Goal: Task Accomplishment & Management: Manage account settings

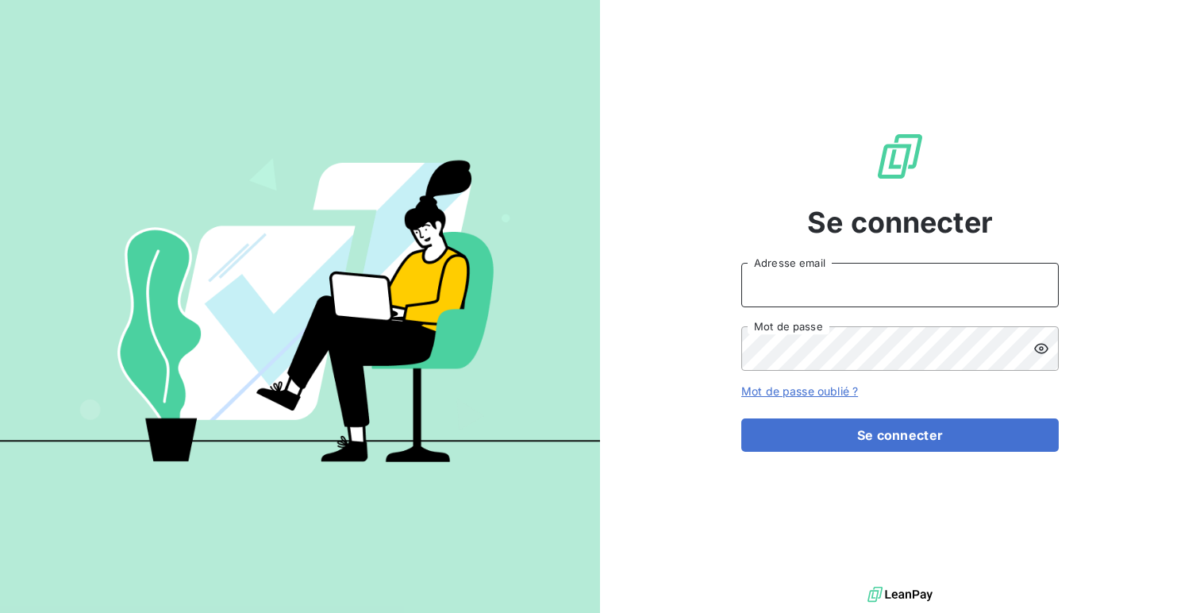
click at [865, 279] on input "Adresse email" at bounding box center [900, 285] width 318 height 44
type input "admin@jolival"
click at [741, 418] on button "Se connecter" at bounding box center [900, 434] width 318 height 33
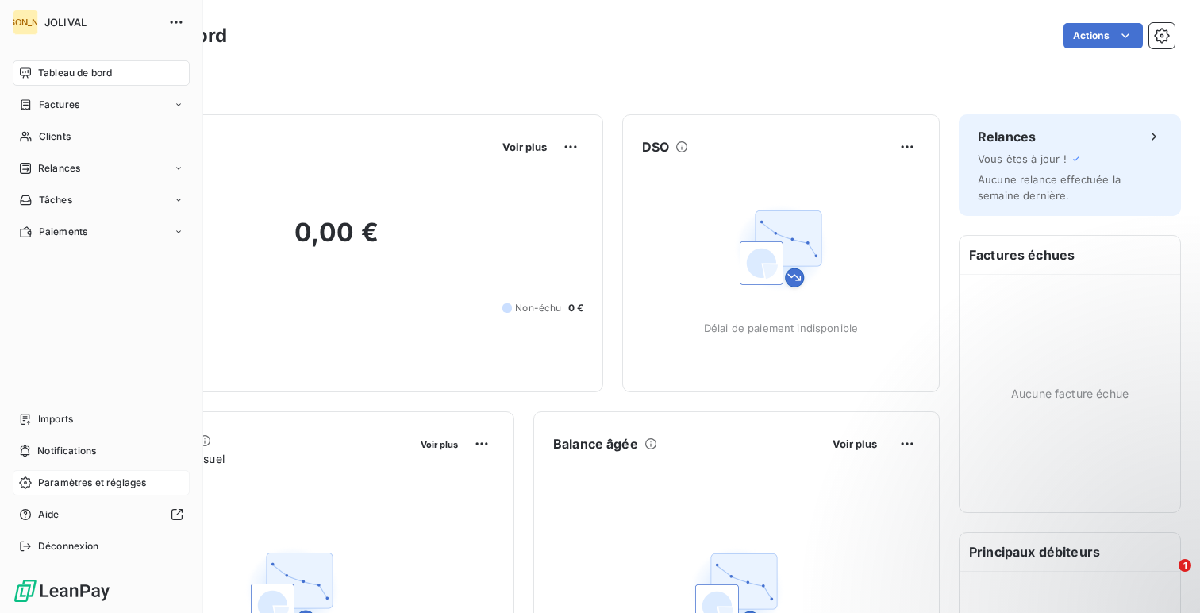
click at [53, 479] on span "Paramètres et réglages" at bounding box center [92, 483] width 108 height 14
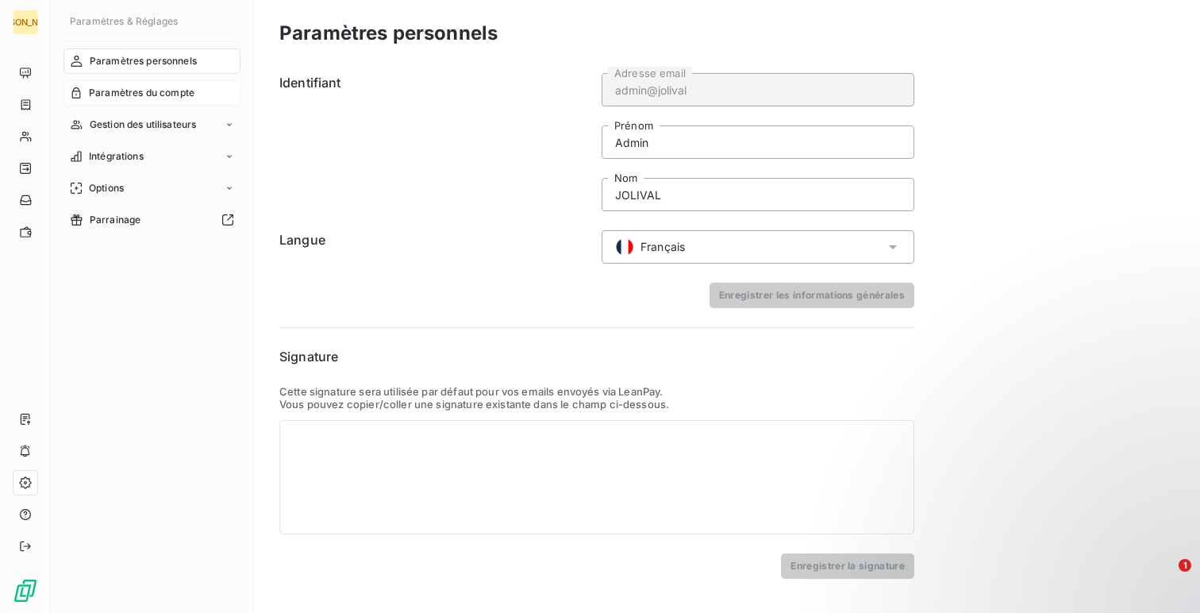
click at [135, 90] on span "Paramètres du compte" at bounding box center [142, 93] width 106 height 14
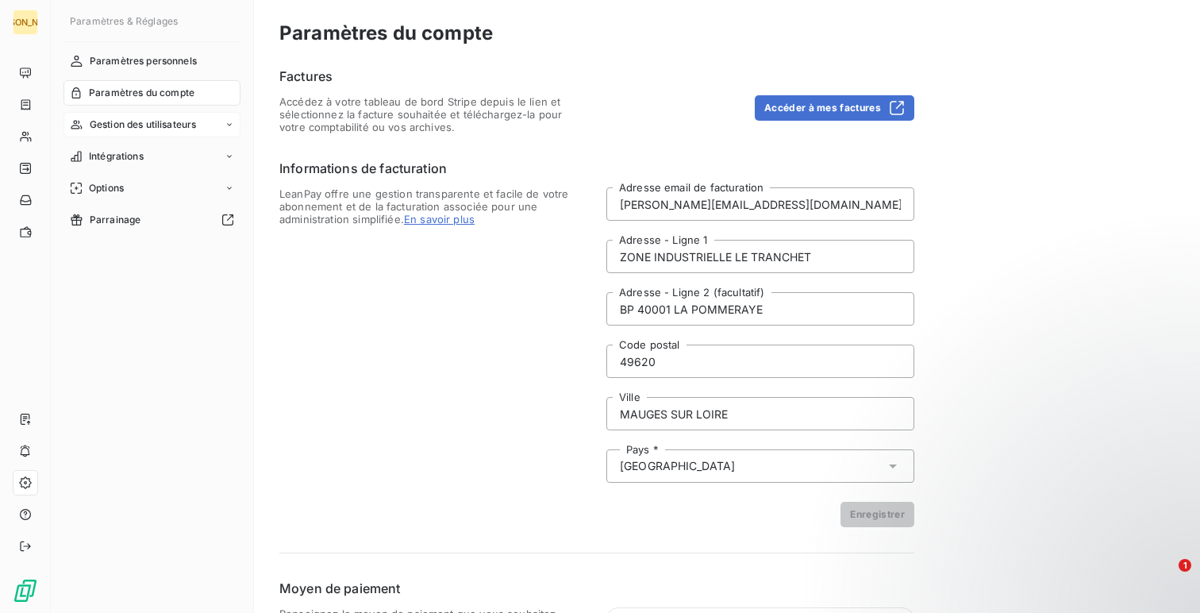
click at [137, 120] on span "Gestion des utilisateurs" at bounding box center [143, 124] width 107 height 14
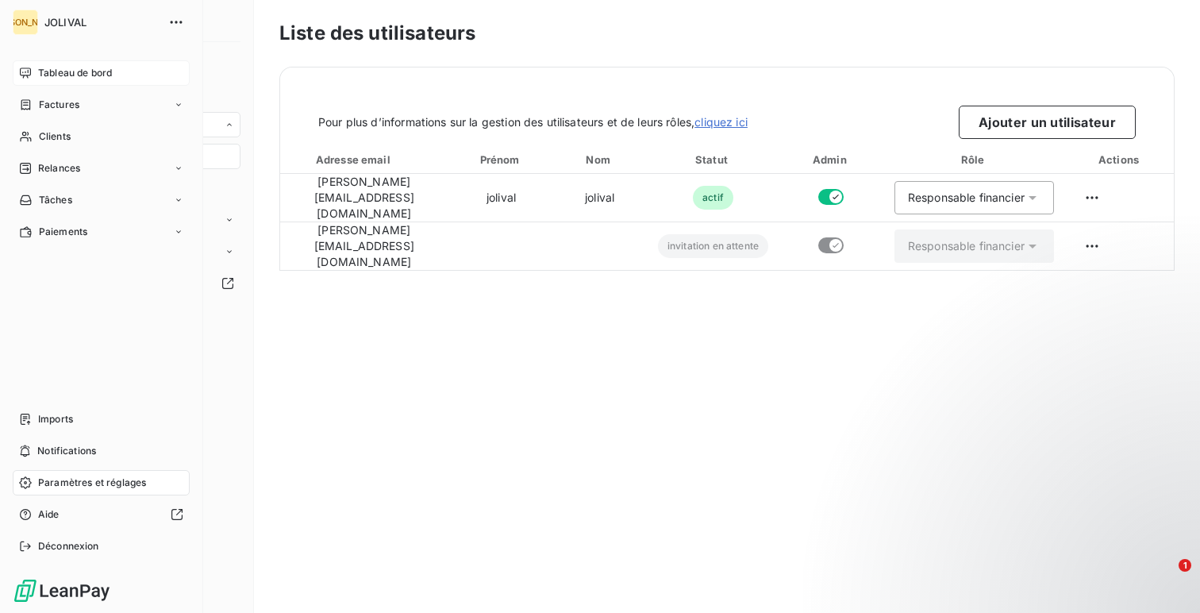
click at [66, 69] on span "Tableau de bord" at bounding box center [75, 73] width 74 height 14
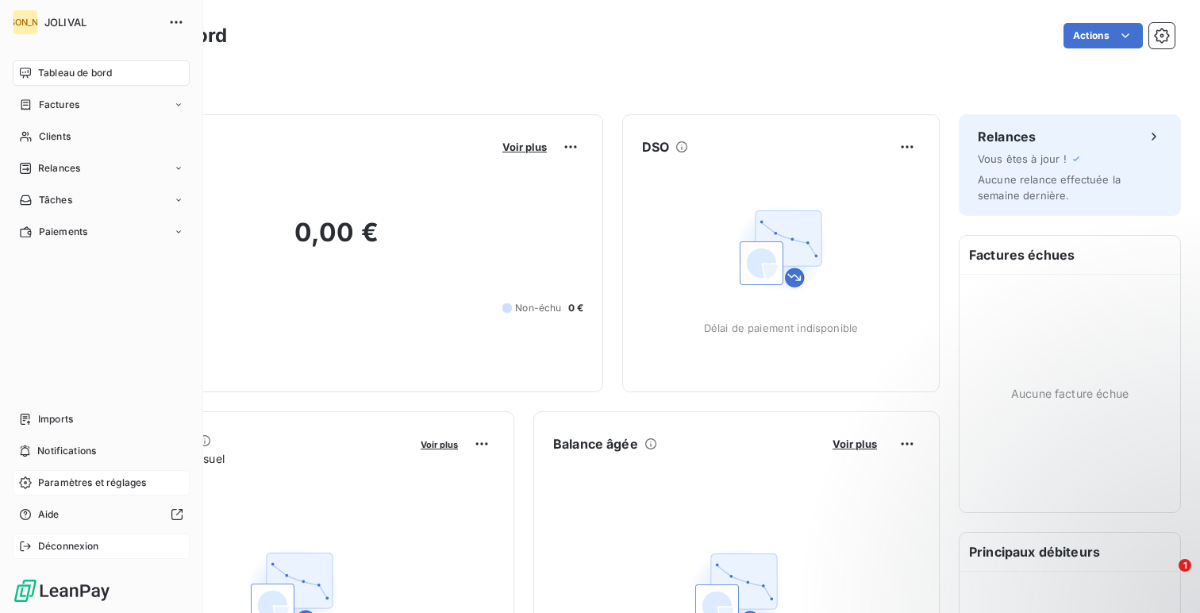
click at [78, 553] on div "Déconnexion" at bounding box center [101, 545] width 177 height 25
